Goal: Transaction & Acquisition: Purchase product/service

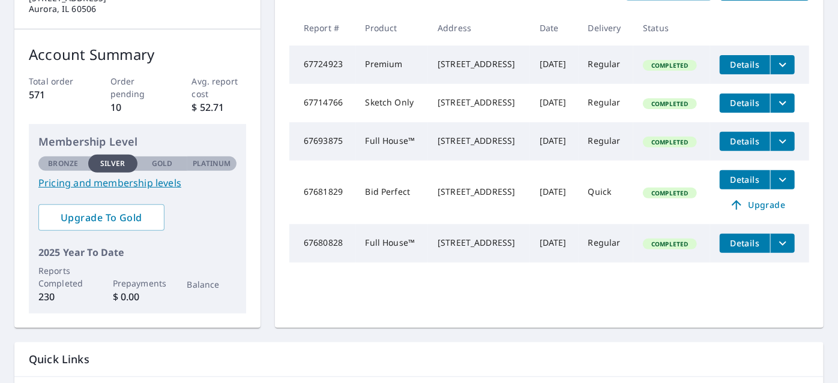
scroll to position [49, 0]
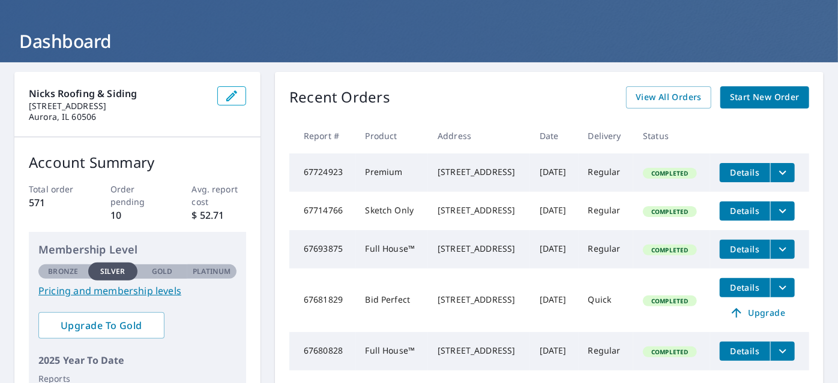
click at [113, 191] on p "Order pending" at bounding box center [137, 195] width 55 height 25
click at [129, 198] on p "Order pending" at bounding box center [137, 195] width 55 height 25
click at [635, 107] on link "View All Orders" at bounding box center [668, 97] width 85 height 22
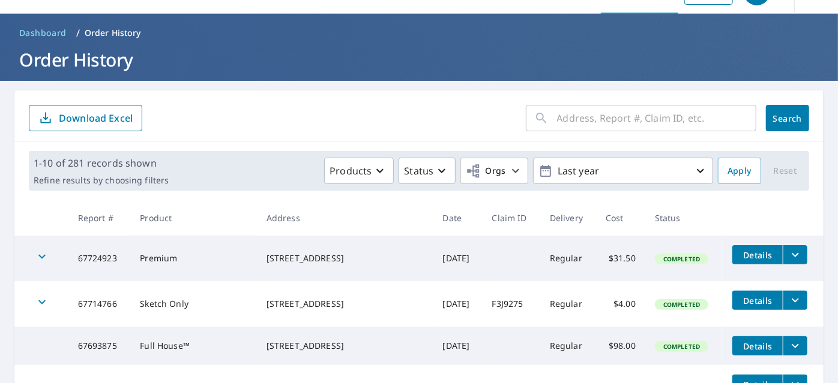
scroll to position [29, 0]
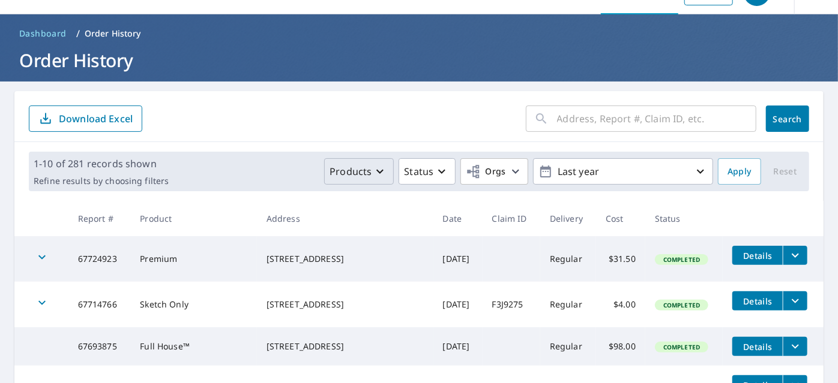
click at [377, 167] on icon "button" at bounding box center [380, 171] width 14 height 14
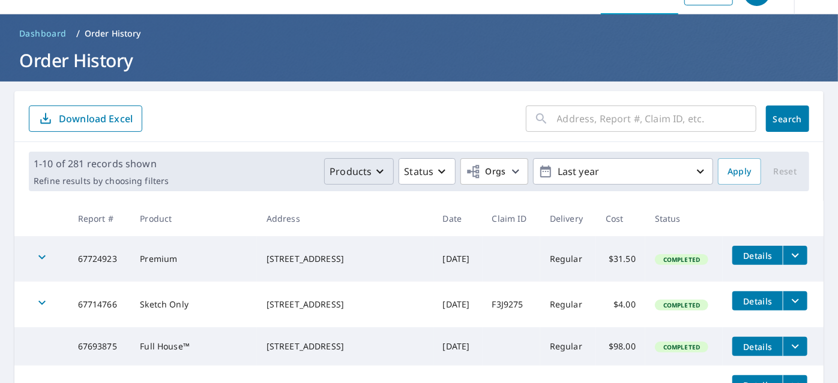
scroll to position [0, 0]
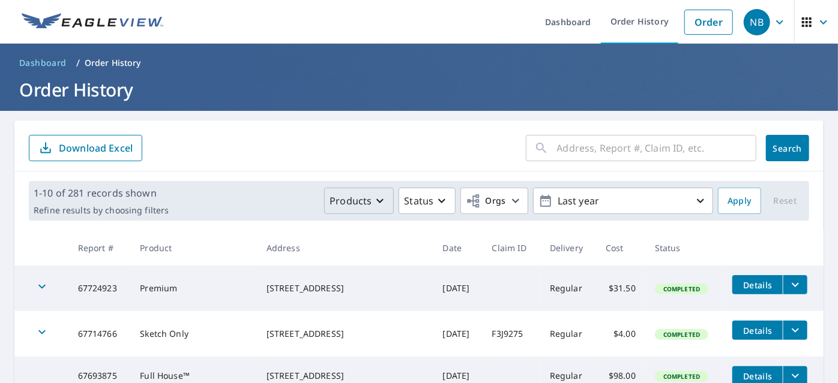
click at [47, 61] on span "Dashboard" at bounding box center [42, 63] width 47 height 12
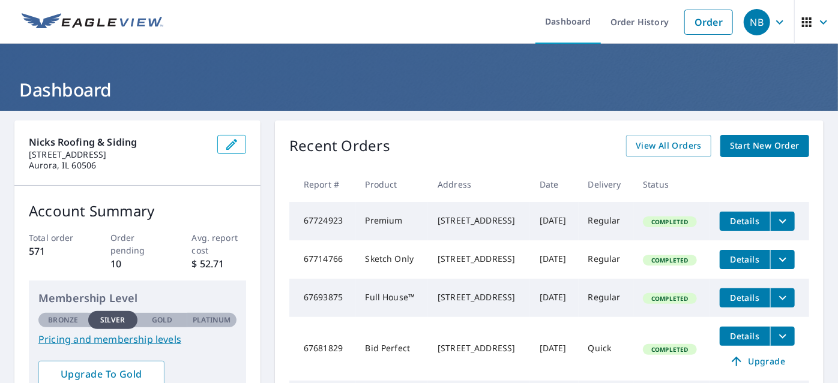
click at [743, 154] on link "Start New Order" at bounding box center [764, 146] width 89 height 22
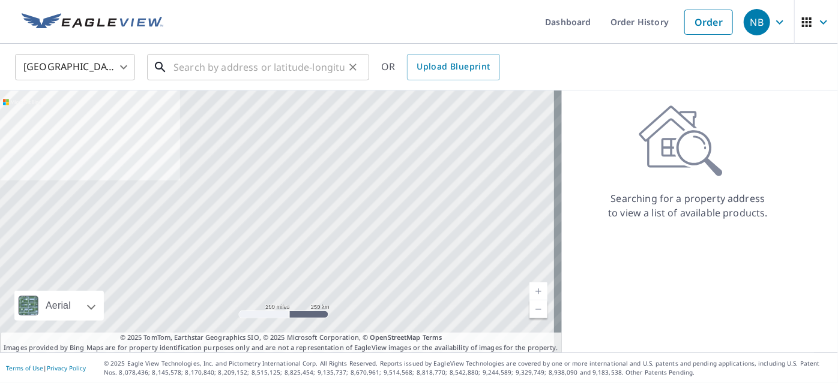
click at [286, 65] on input "text" at bounding box center [258, 67] width 171 height 34
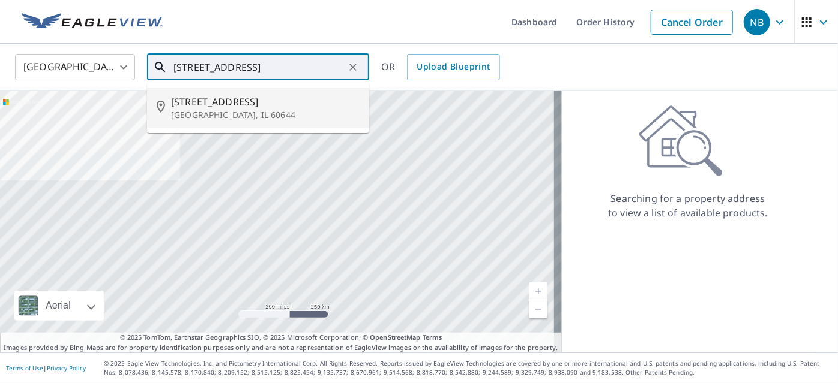
click at [256, 112] on p "[GEOGRAPHIC_DATA], IL 60644" at bounding box center [265, 115] width 188 height 12
type input "[STREET_ADDRESS]"
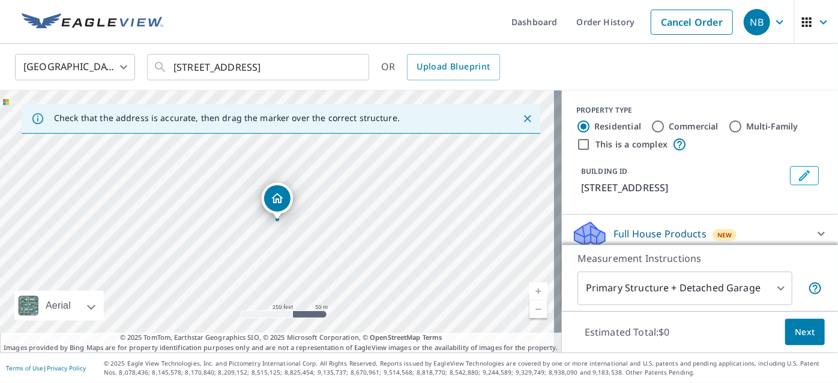
click at [529, 283] on link "Current Level 17, Zoom In" at bounding box center [538, 292] width 18 height 18
click at [529, 286] on link "Current Level 18, Zoom In" at bounding box center [538, 292] width 18 height 18
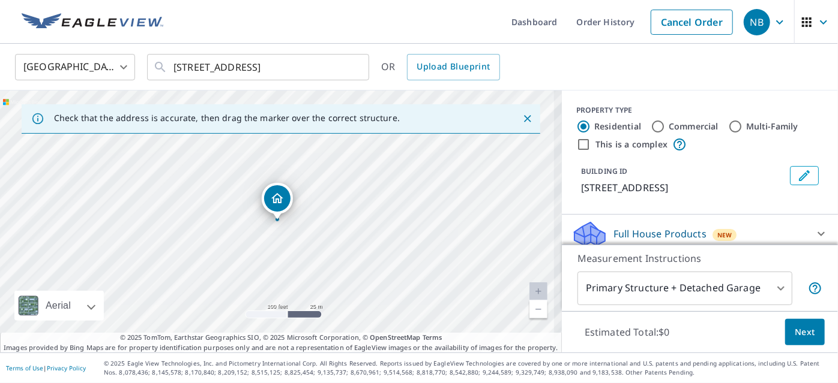
click at [529, 286] on link "Current Level 18.721024050297185, Zoom In Disabled" at bounding box center [538, 292] width 18 height 18
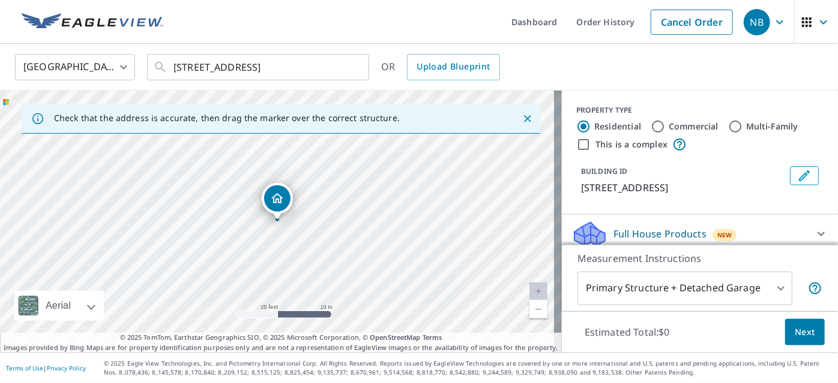
click at [803, 322] on button "Next" at bounding box center [805, 332] width 40 height 27
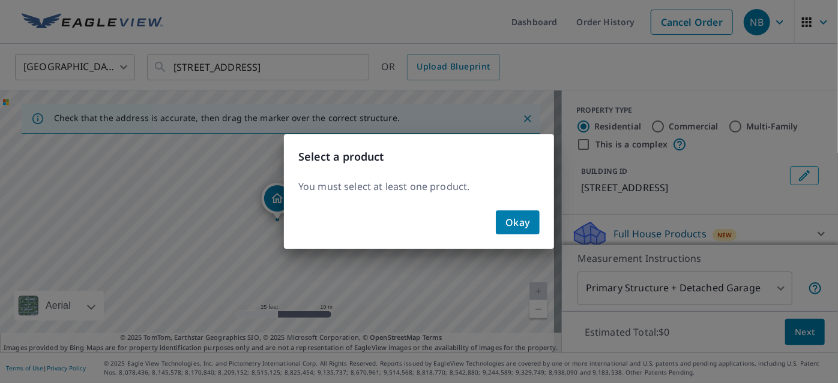
click at [499, 226] on button "Okay" at bounding box center [518, 223] width 44 height 24
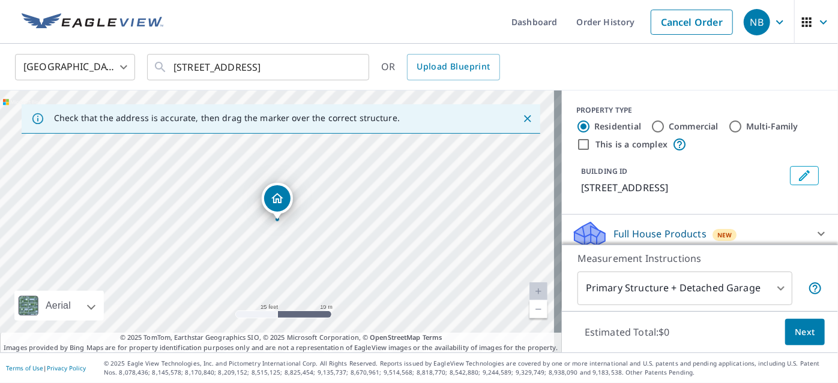
click at [614, 226] on div "Full House Products New" at bounding box center [688, 234] width 235 height 28
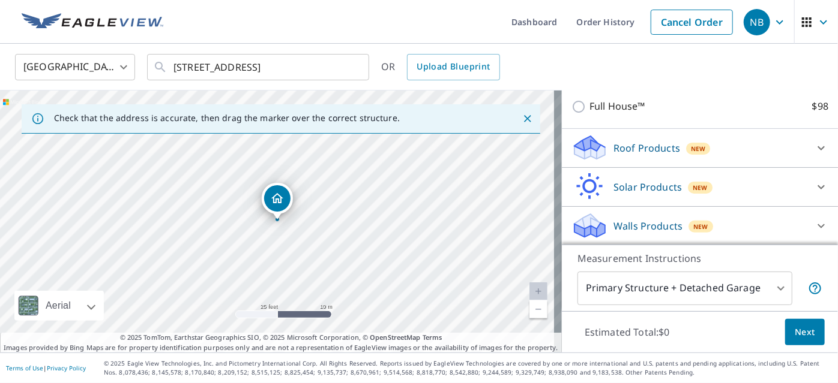
click at [782, 150] on div "Roof Products New" at bounding box center [688, 148] width 235 height 28
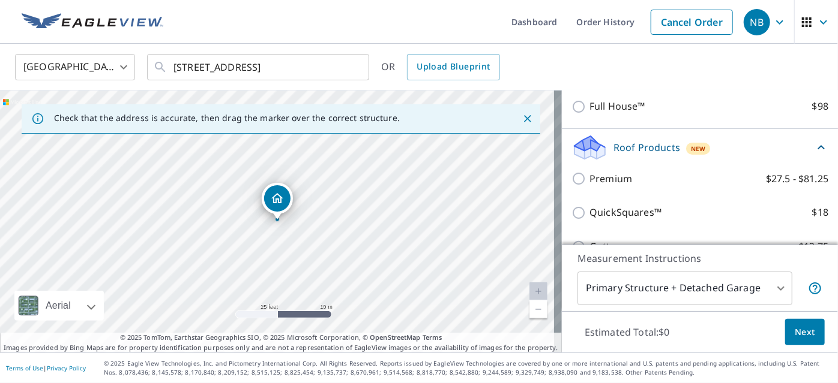
click at [610, 172] on p "Premium" at bounding box center [610, 179] width 43 height 15
click at [589, 172] on input "Premium $27.5 - $81.25" at bounding box center [580, 179] width 18 height 14
checkbox input "true"
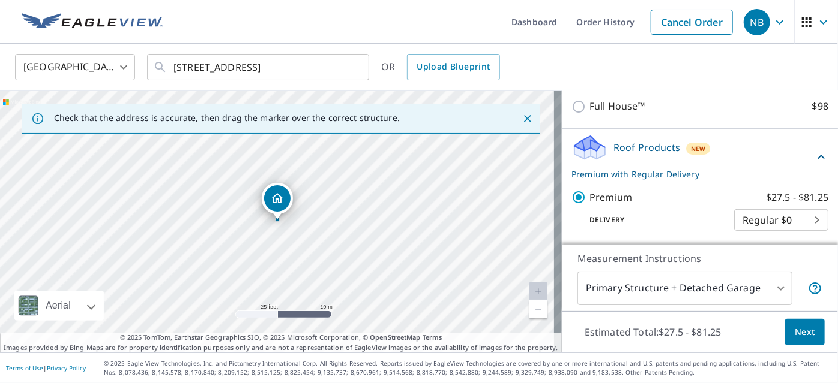
click at [794, 331] on span "Next" at bounding box center [804, 332] width 20 height 15
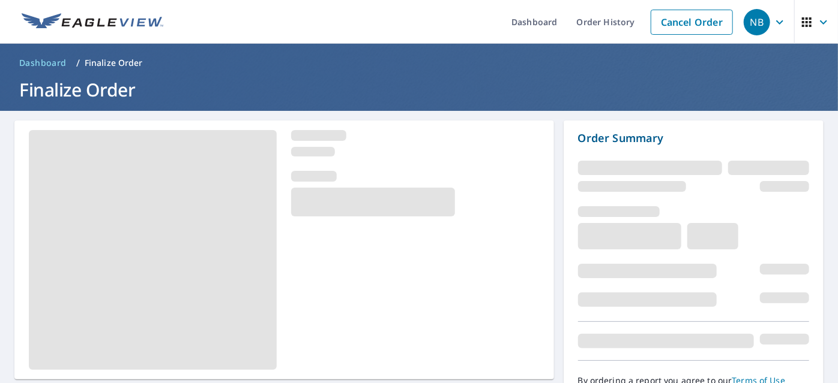
scroll to position [181, 0]
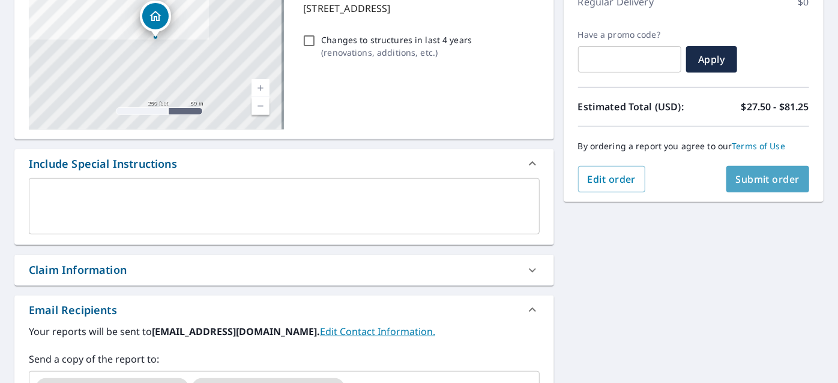
click at [757, 179] on span "Submit order" at bounding box center [768, 179] width 64 height 13
